Goal: Find contact information: Find contact information

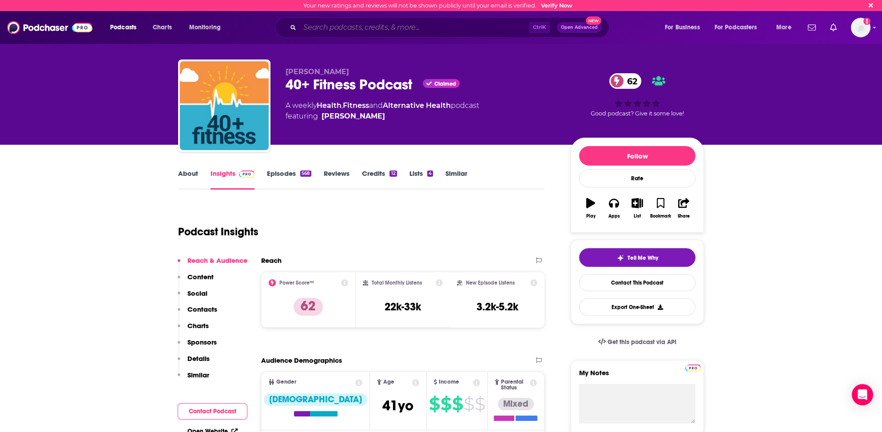
click at [319, 25] on input "Search podcasts, credits, & more..." at bounding box center [414, 27] width 229 height 14
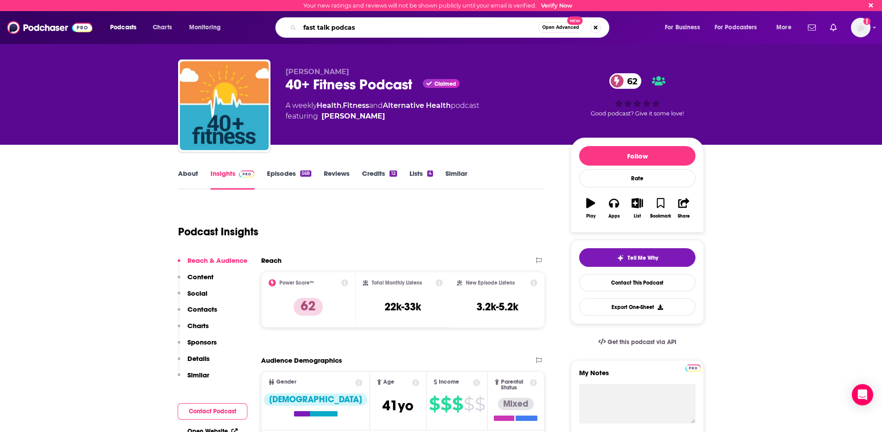
type input "fast talk podcast"
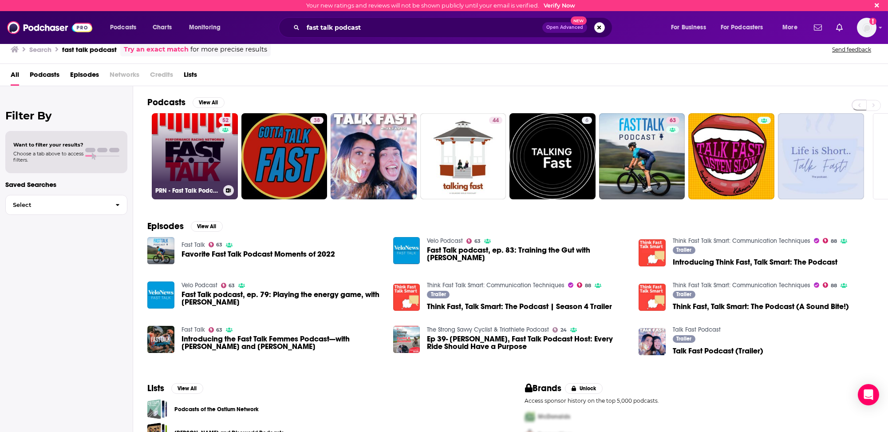
click at [191, 166] on link "52 PRN - Fast Talk Podcast" at bounding box center [195, 156] width 86 height 86
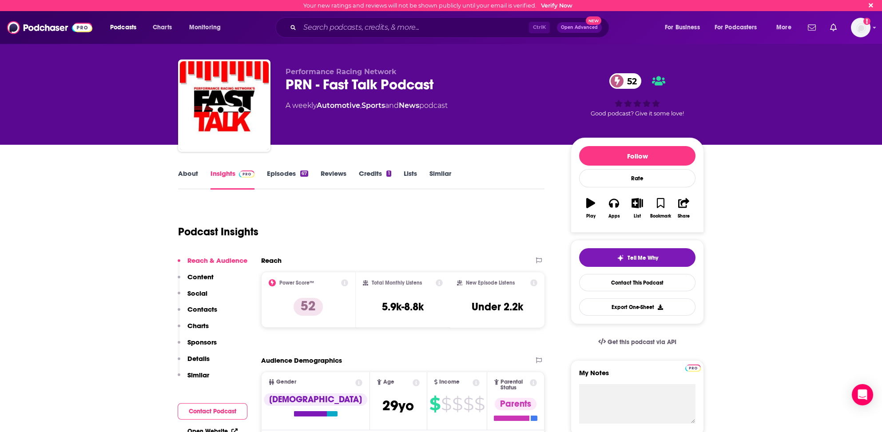
click at [201, 308] on p "Contacts" at bounding box center [202, 309] width 30 height 8
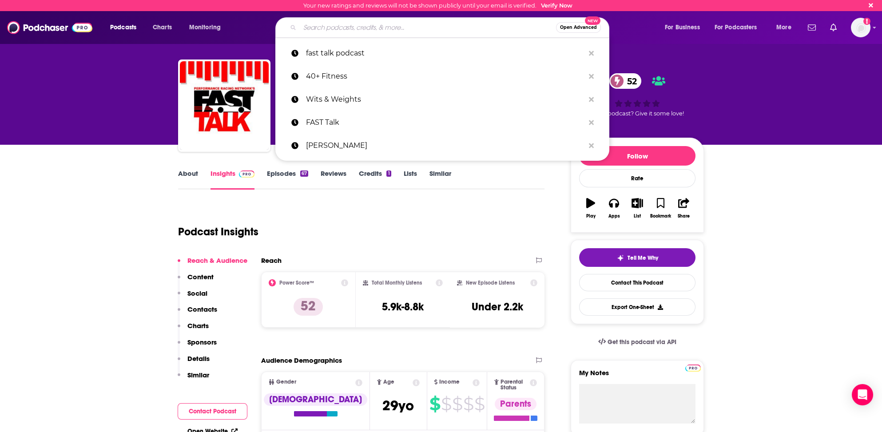
click at [311, 27] on input "Search podcasts, credits, & more..." at bounding box center [428, 27] width 256 height 14
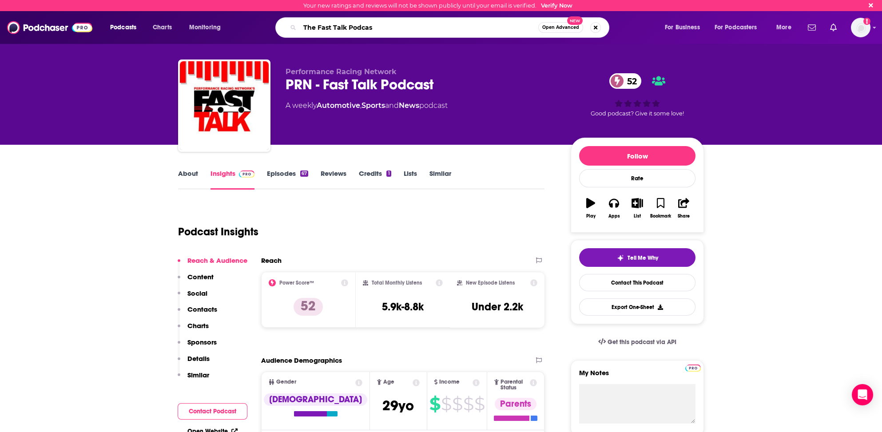
type input "The Fast Talk Podcast"
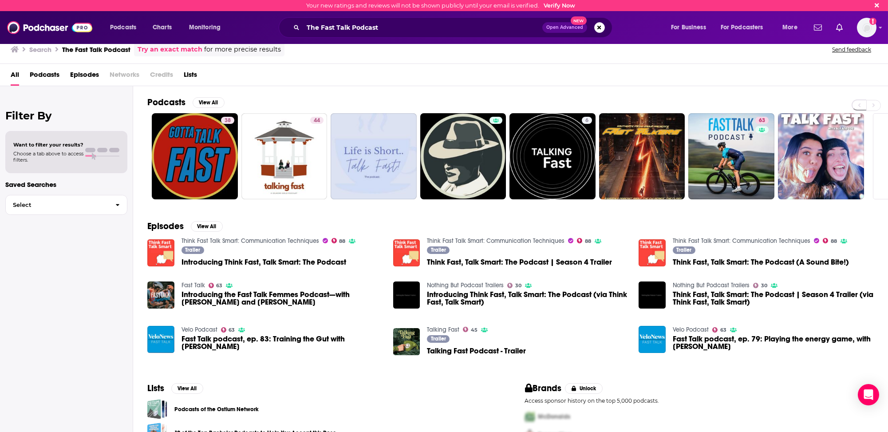
click at [51, 73] on span "Podcasts" at bounding box center [45, 76] width 30 height 18
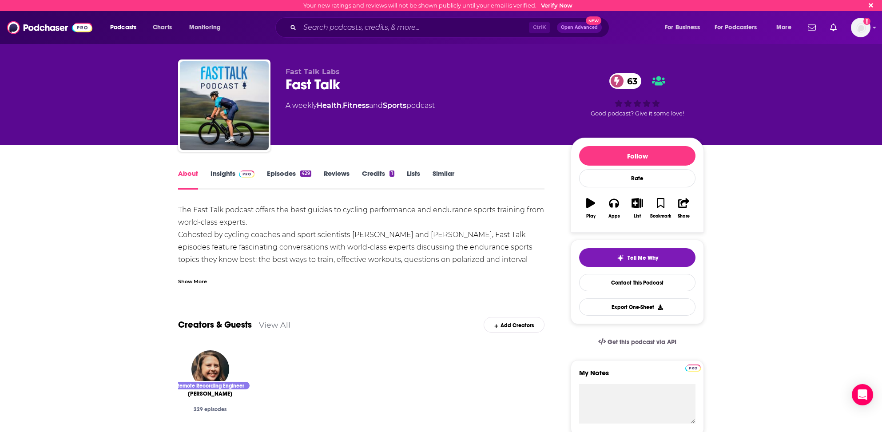
click at [218, 173] on link "Insights" at bounding box center [232, 179] width 44 height 20
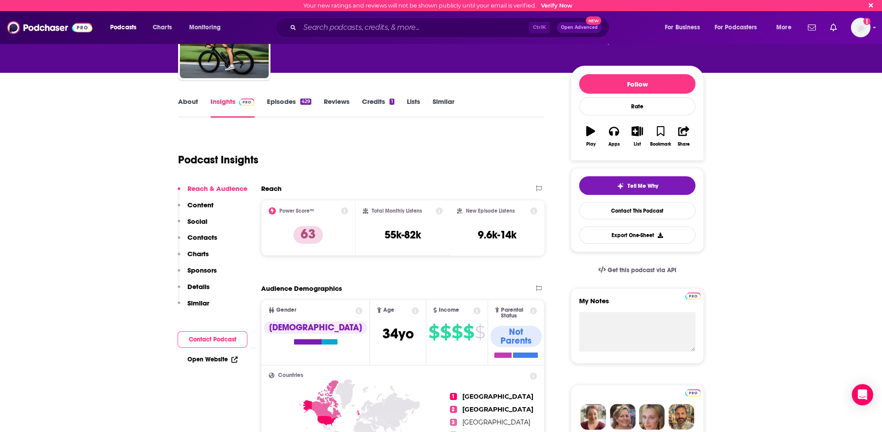
scroll to position [89, 0]
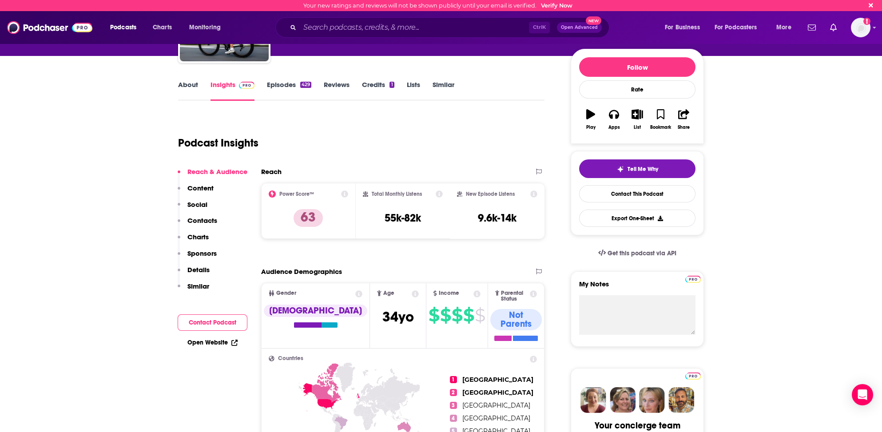
click at [203, 221] on p "Contacts" at bounding box center [202, 220] width 30 height 8
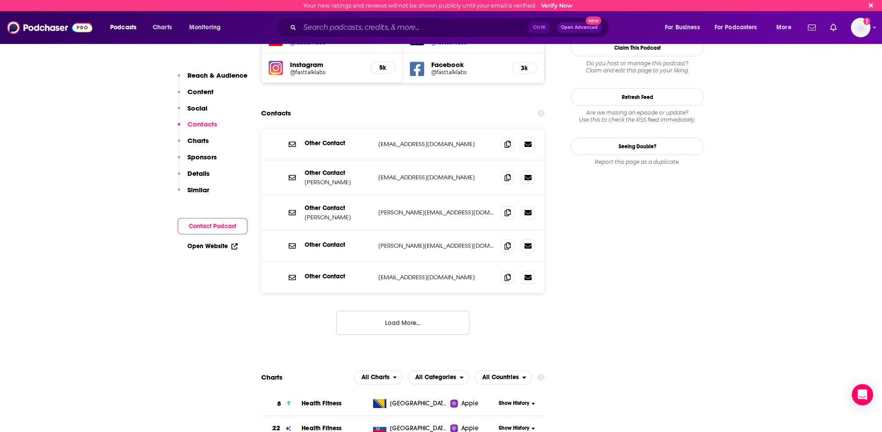
scroll to position [839, 0]
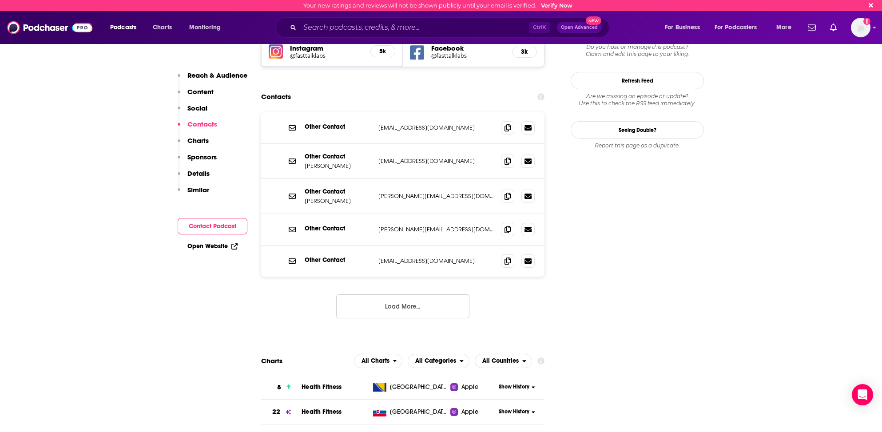
click at [391, 294] on button "Load More..." at bounding box center [402, 306] width 133 height 24
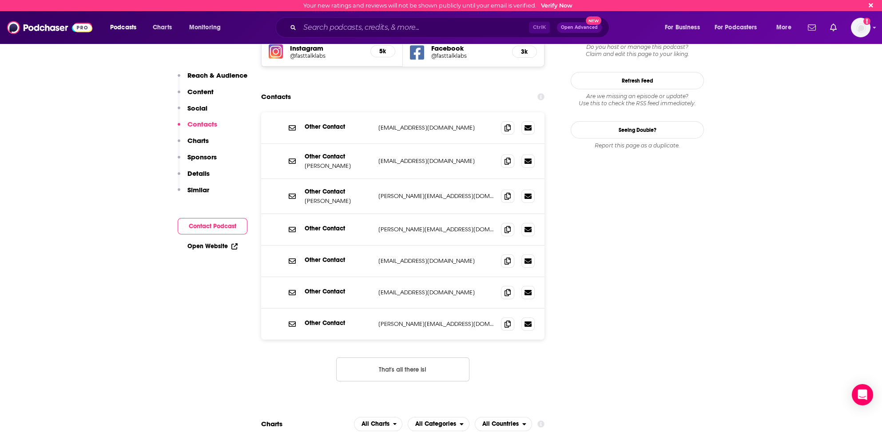
scroll to position [883, 0]
